Goal: Task Accomplishment & Management: Use online tool/utility

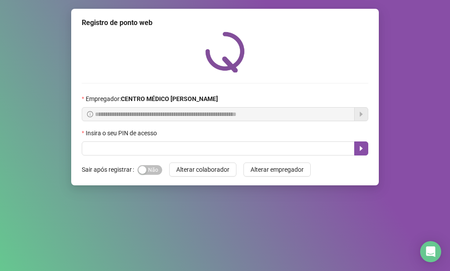
click at [176, 149] on input "text" at bounding box center [218, 148] width 273 height 14
type input "*****"
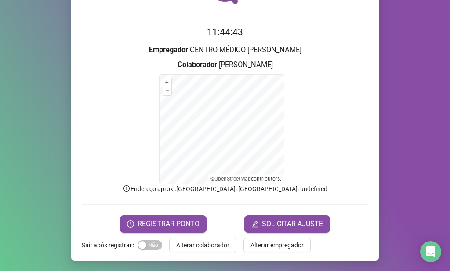
scroll to position [69, 0]
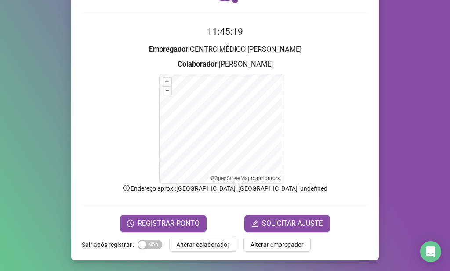
click at [143, 232] on div "Registro de ponto web 11:45:19 Empregador : CENTRO MÉDICO [PERSON_NAME] : [PERS…" at bounding box center [224, 99] width 307 height 321
click at [163, 227] on span "REGISTRAR PONTO" at bounding box center [168, 223] width 62 height 11
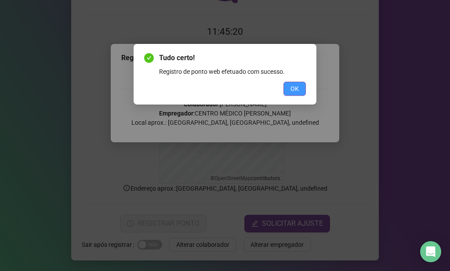
click at [298, 84] on span "OK" at bounding box center [294, 89] width 8 height 10
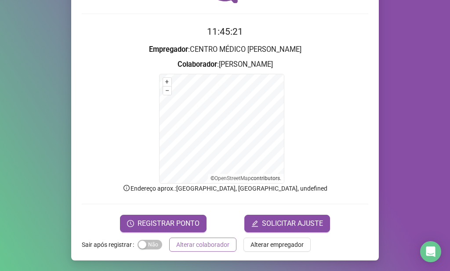
click at [202, 245] on span "Alterar colaborador" at bounding box center [202, 245] width 53 height 10
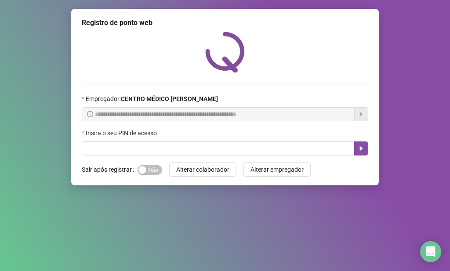
scroll to position [0, 0]
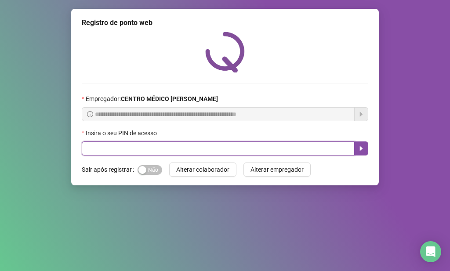
click at [223, 150] on input "text" at bounding box center [218, 148] width 273 height 14
type input "*****"
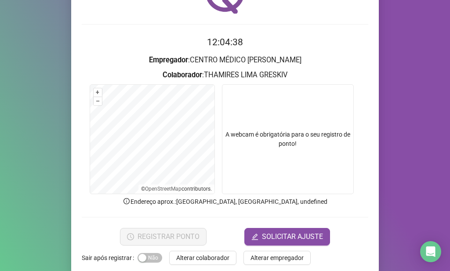
scroll to position [72, 0]
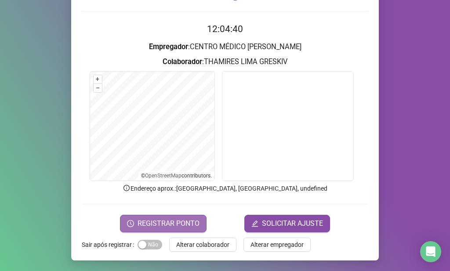
click at [179, 225] on span "REGISTRAR PONTO" at bounding box center [168, 223] width 62 height 11
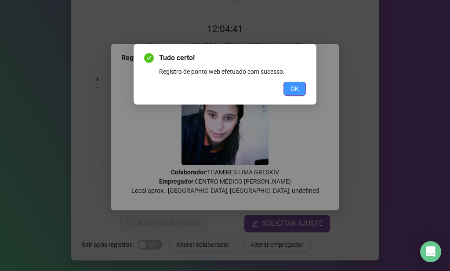
click at [295, 86] on span "OK" at bounding box center [294, 89] width 8 height 10
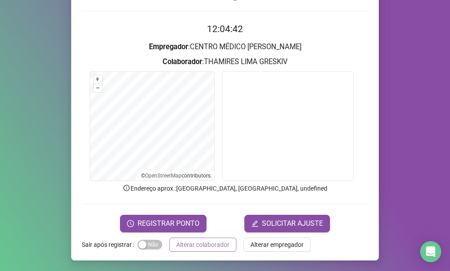
click at [200, 250] on button "Alterar colaborador" at bounding box center [202, 245] width 67 height 14
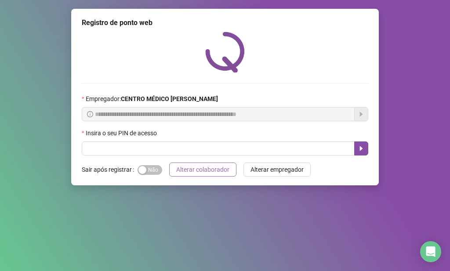
scroll to position [0, 0]
